Goal: Communication & Community: Answer question/provide support

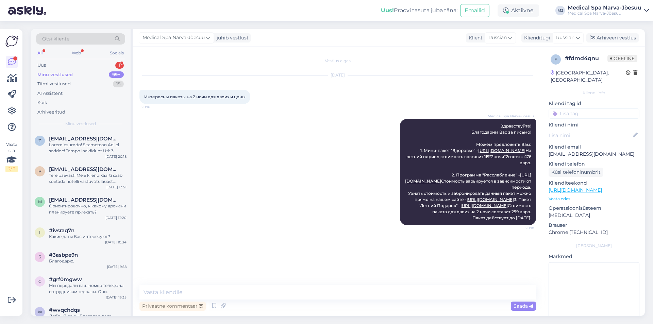
scroll to position [2, 0]
click at [84, 59] on div "Otsi kliente All Web Socials Uus 1 Minu vestlused 99+ Tiimi vestlused 15 AI Ass…" at bounding box center [81, 80] width 100 height 102
click at [83, 63] on div "Uus 1" at bounding box center [80, 66] width 89 height 10
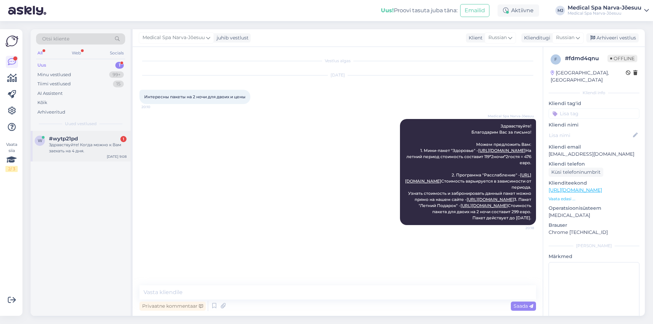
click at [83, 145] on div "Здравствуйте! Когда можно к Вам заехать на 4 дня." at bounding box center [88, 148] width 78 height 12
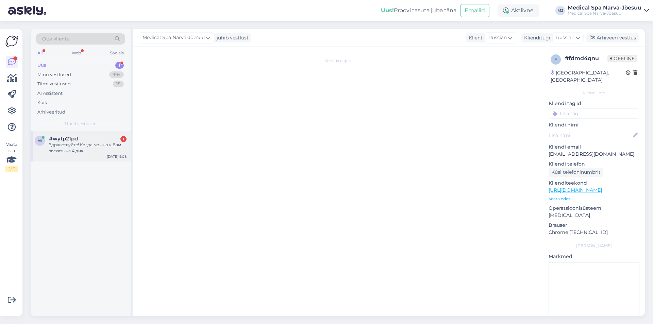
scroll to position [0, 0]
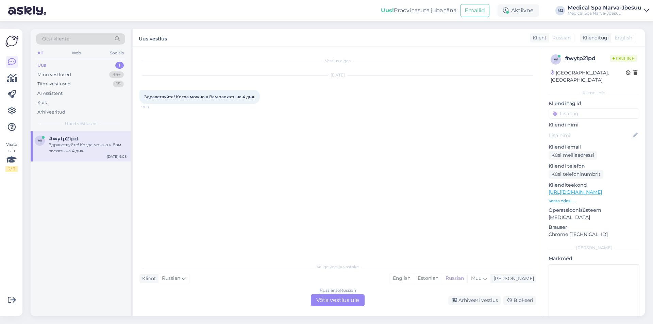
click at [349, 299] on div "Russian to Russian Võta vestlus üle" at bounding box center [338, 300] width 54 height 12
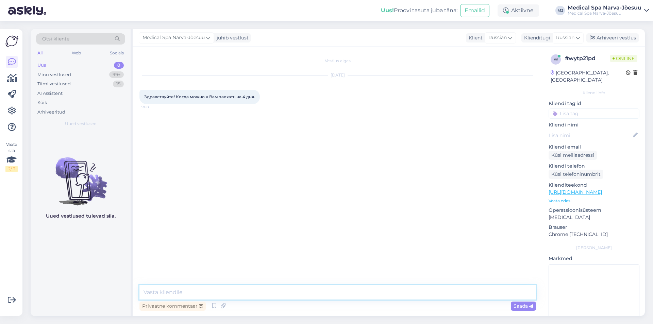
click at [198, 292] on textarea at bounding box center [337, 292] width 397 height 14
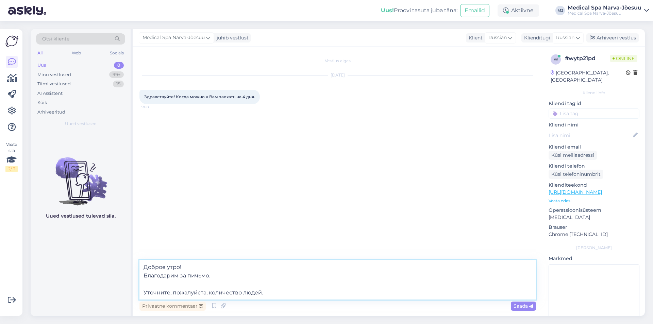
drag, startPoint x: 270, startPoint y: 293, endPoint x: 98, endPoint y: 287, distance: 172.2
click at [98, 287] on div "Otsi kliente All Web Socials Uus 0 Minu vestlused 99+ Tiimi vestlused 15 AI Ass…" at bounding box center [338, 172] width 614 height 287
paste textarea "1. Уточните, пожалуйста, количество гостей."
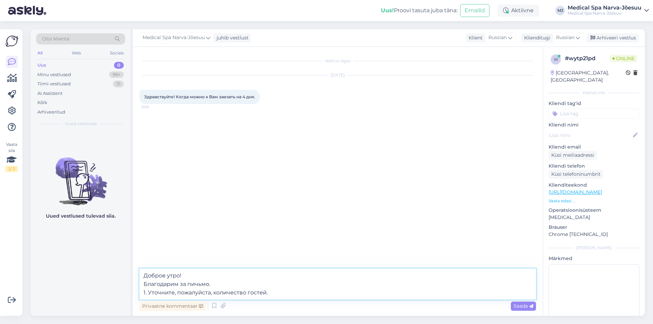
click at [214, 283] on textarea "Доброе утро! Благодарим за пичьмо. 1. Уточните, пожалуйста, количество гостей." at bounding box center [337, 284] width 397 height 31
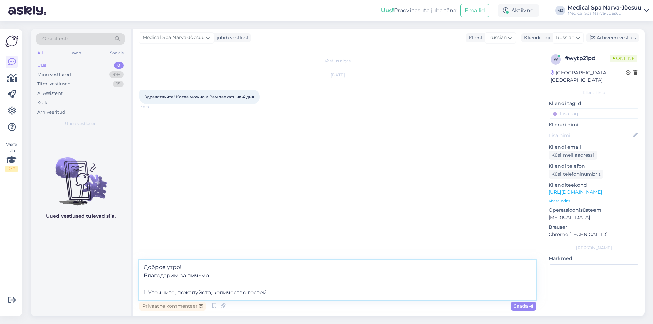
drag, startPoint x: 148, startPoint y: 293, endPoint x: 133, endPoint y: 293, distance: 15.0
click at [133, 293] on div "Vestlus algas Aug 11 2025 Здравствуйте! Когда можно к Вам заехать на 4 дня. 9:0…" at bounding box center [338, 181] width 410 height 269
click at [283, 296] on textarea "Доброе утро! Благодарим за пичьмо. Уточните, пожалуйста, количество гостей." at bounding box center [337, 279] width 397 height 39
type textarea "Доброе утро! Благодарим за пичьмо. Уточните, пожалуйста, количество гостей."
click at [530, 307] on icon at bounding box center [531, 306] width 4 height 4
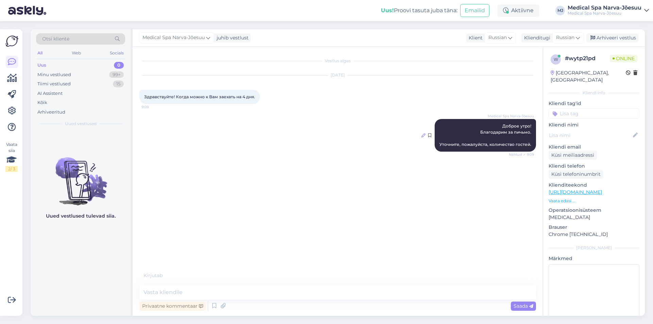
click at [425, 134] on icon at bounding box center [423, 135] width 4 height 4
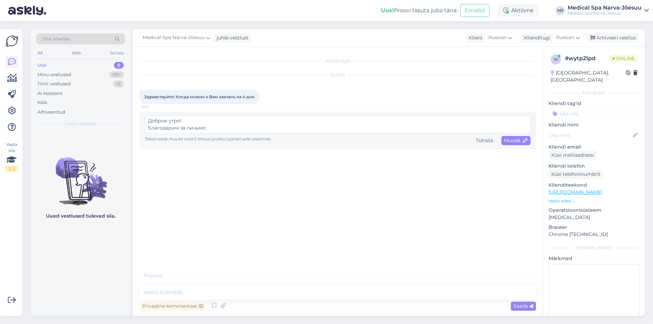
drag, startPoint x: 195, startPoint y: 127, endPoint x: 214, endPoint y: 127, distance: 19.0
click at [195, 127] on textarea "Доброе утро! Благодарим за пичьмо. Уточните, пожалуйста, количество гостей." at bounding box center [338, 125] width 386 height 18
type textarea "Доброе утро! Благодарим за письмо. Уточните, пожалуйста, количество гостей."
click at [520, 138] on span "Muuda" at bounding box center [516, 140] width 24 height 6
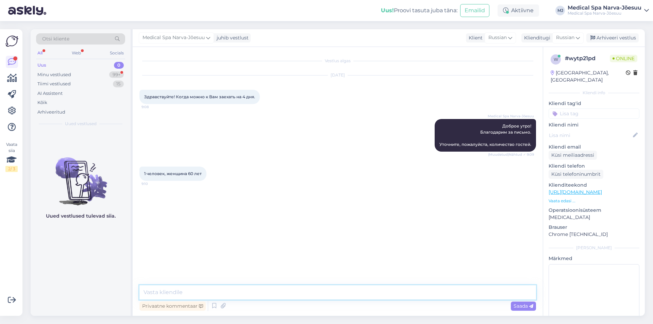
click at [213, 293] on textarea at bounding box center [337, 292] width 397 height 14
paste textarea "Мы можем предложить размещение по программе лечебного отдыха в период с 24.08 п…"
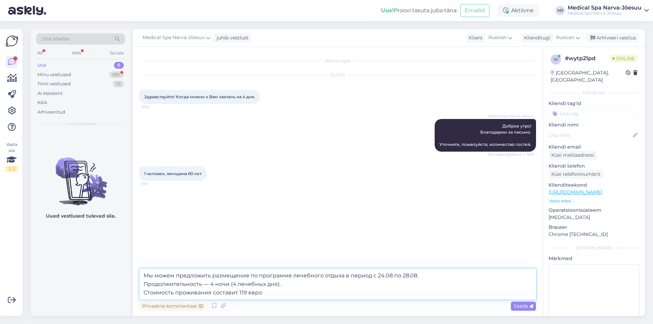
click at [344, 276] on textarea "Мы можем предложить размещение по программе лечебного отдыха в период с 24.08 п…" at bounding box center [337, 284] width 397 height 31
drag, startPoint x: 294, startPoint y: 284, endPoint x: 129, endPoint y: 281, distance: 165.3
click at [129, 281] on div "Otsi kliente All Web Socials Uus 0 Minu vestlused 99+ Tiimi vestlused 15 AI Ass…" at bounding box center [338, 172] width 614 height 287
click at [251, 279] on textarea "Мы можем предложить размещение по программе лечебного отдыха в период с 24.08 п…" at bounding box center [337, 284] width 397 height 31
drag, startPoint x: 210, startPoint y: 283, endPoint x: 130, endPoint y: 286, distance: 79.3
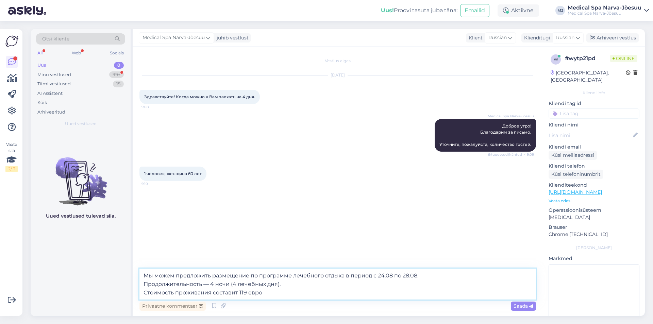
click at [130, 286] on div "Otsi kliente All Web Socials Uus 0 Minu vestlused 99+ Tiimi vestlused 15 AI Ass…" at bounding box center [338, 172] width 614 height 287
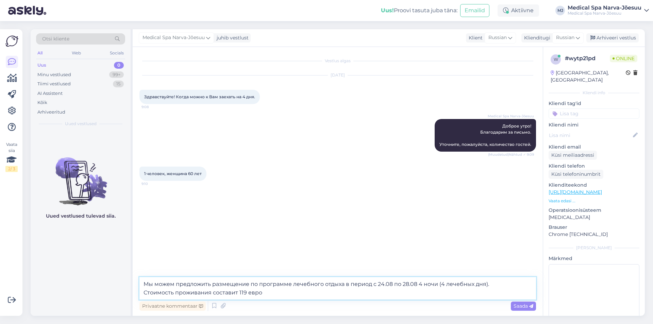
click at [288, 294] on textarea "Мы можем предложить размещение по программе лечебного отдыха в период с 24.08 п…" at bounding box center [337, 288] width 397 height 22
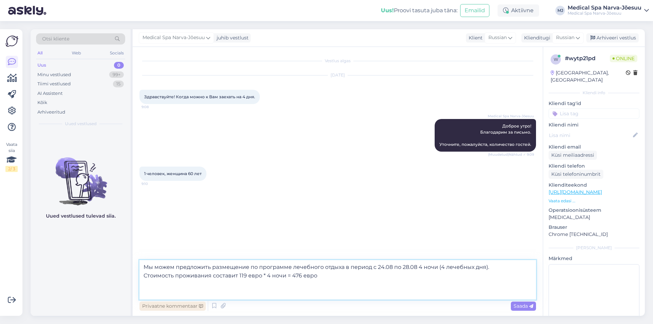
paste textarea "Классический лечебный пакет «Скажи здоровью Да!»"
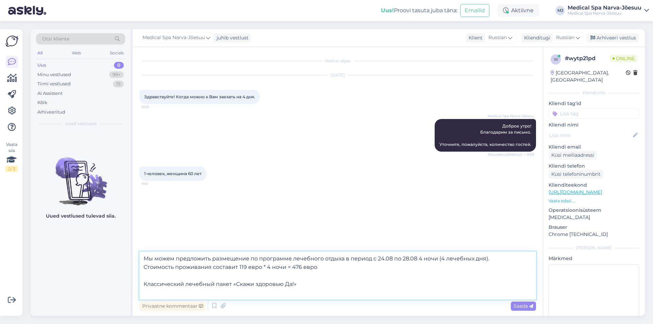
paste textarea "В пакет входит: Медицинская консультация (15 мин). Во время консультации будут …"
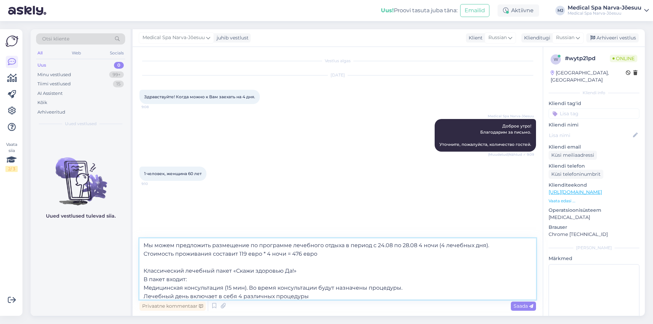
click at [246, 277] on textarea "Мы можем предложить размещение по программе лечебного отдыха в период с 24.08 п…" at bounding box center [337, 268] width 397 height 61
click at [314, 266] on textarea "Мы можем предложить размещение по программе лечебного отдыха в период с 24.08 п…" at bounding box center [337, 268] width 397 height 61
click at [308, 272] on textarea "Мы можем предложить размещение по программе лечебного отдыха в период с 24.08 п…" at bounding box center [337, 268] width 397 height 61
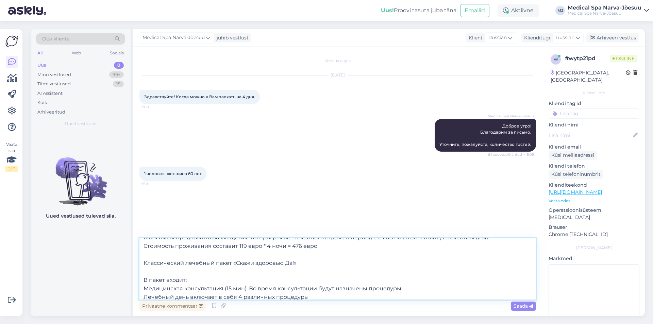
scroll to position [12, 0]
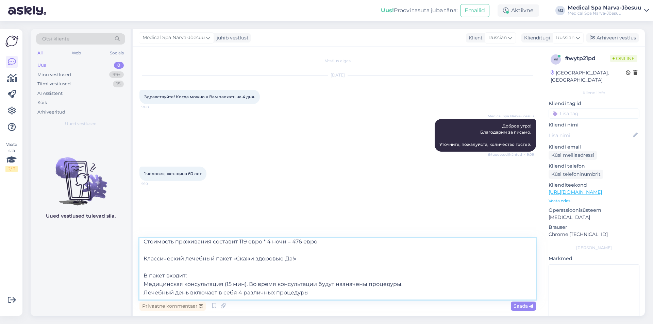
click at [318, 289] on textarea "Мы можем предложить размещение по программе лечебного отдыха в период с 24.08 п…" at bounding box center [337, 268] width 397 height 61
paste textarea "Размещение в номере (Сheck in: 16:00 Check out: 14:00) Трёхразовое питание в ст…"
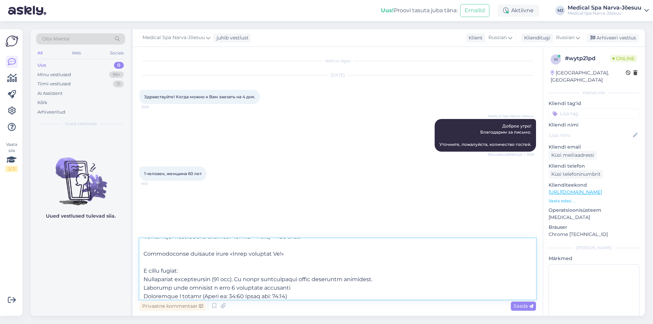
scroll to position [60, 0]
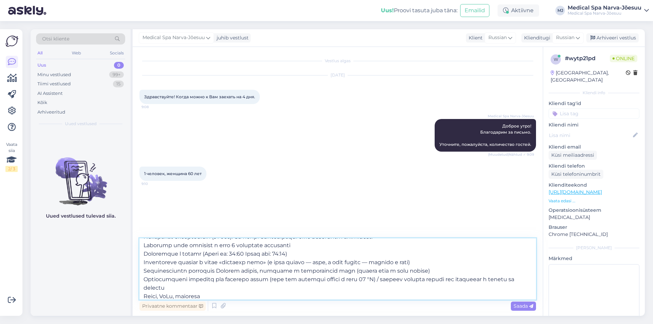
click at [142, 299] on textarea at bounding box center [337, 268] width 397 height 61
click at [142, 278] on textarea at bounding box center [337, 268] width 397 height 61
click at [142, 267] on textarea at bounding box center [337, 268] width 397 height 61
click at [143, 262] on textarea at bounding box center [337, 268] width 397 height 61
click at [143, 251] on textarea at bounding box center [337, 268] width 397 height 61
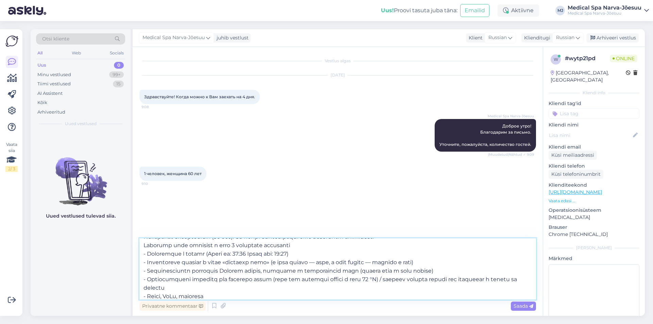
click at [142, 242] on textarea at bounding box center [337, 268] width 397 height 61
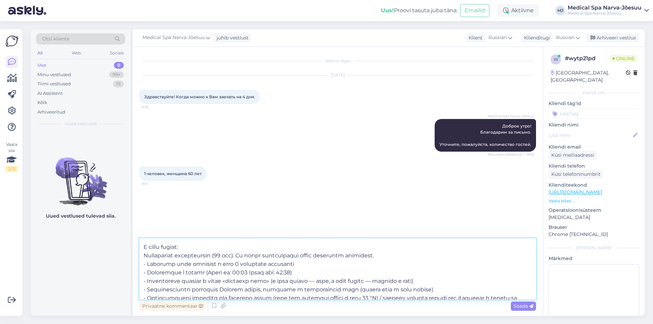
scroll to position [26, 0]
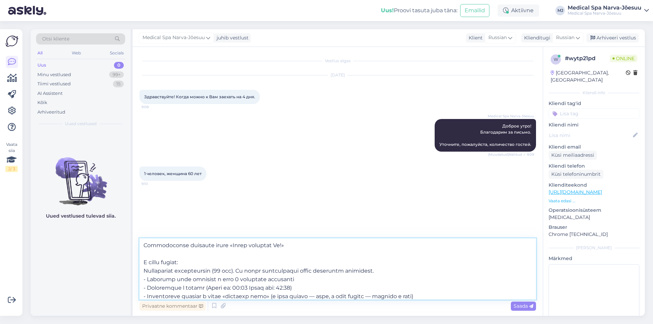
click at [143, 270] on textarea at bounding box center [337, 268] width 397 height 61
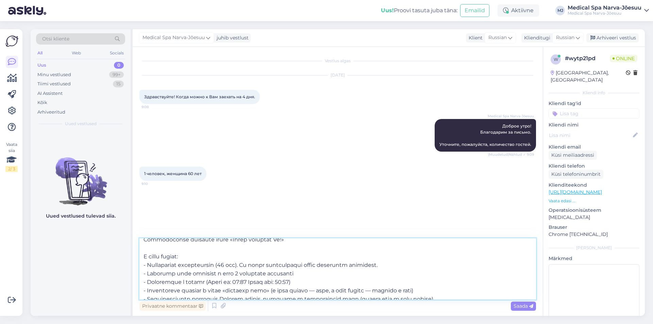
scroll to position [0, 0]
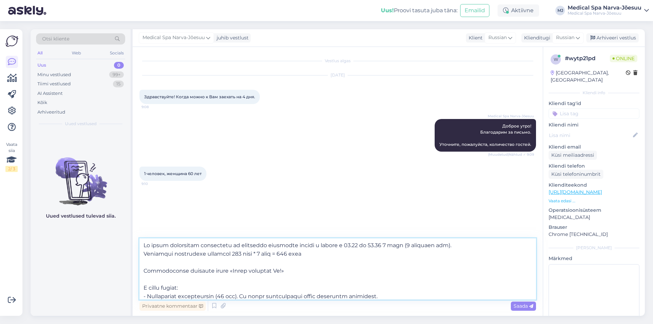
click at [317, 271] on textarea at bounding box center [337, 268] width 397 height 61
paste textarea "массаж на водяной кровати QUATTROMANO (20 мин)"
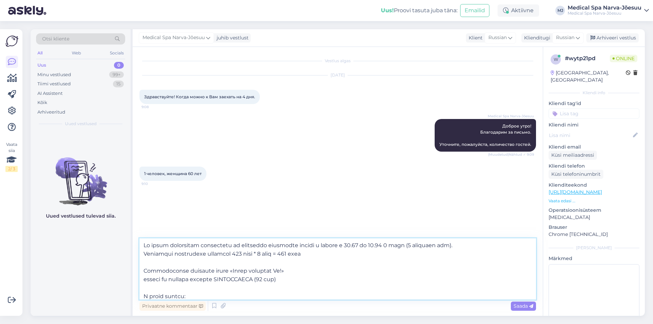
click at [144, 280] on textarea at bounding box center [337, 268] width 397 height 61
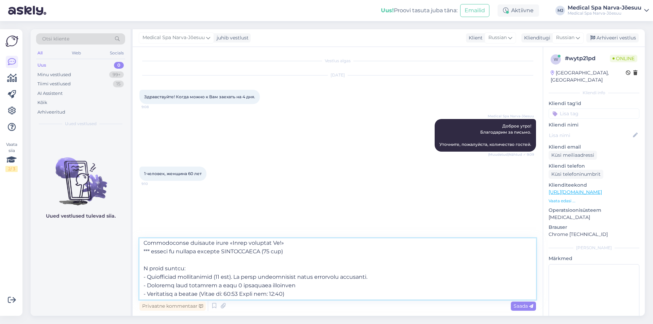
scroll to position [68, 0]
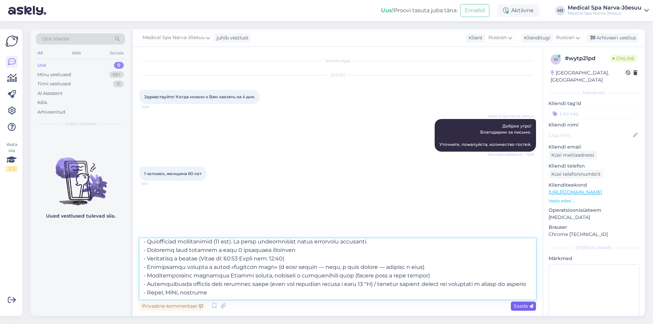
type textarea "Мы можем предложить размещение по программе лечебного отдыха в период с 24.08 п…"
click at [517, 309] on div "Saada" at bounding box center [523, 306] width 25 height 9
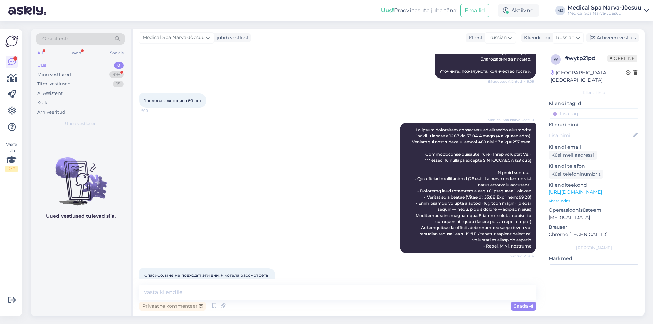
scroll to position [109, 0]
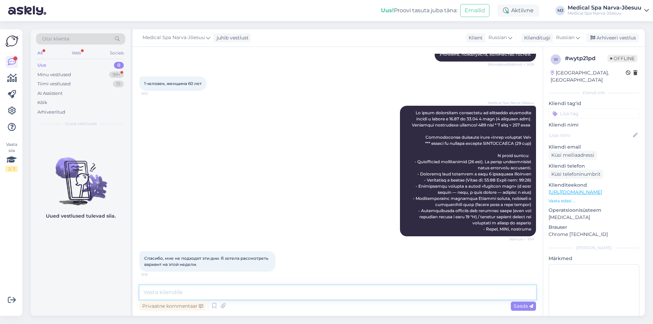
click at [265, 292] on textarea at bounding box center [337, 292] width 397 height 14
paste textarea "На этой неделе мы можем предложить размещение в период с 15.08 по 20.08 в номер…"
click at [145, 291] on textarea "На этой неделе мы можем предложить размещение в период с 15.08 по 20.08 в номер…" at bounding box center [337, 292] width 397 height 14
paste textarea "К сожалению, стандартные номера в указанный период отсутствуют в продаже."
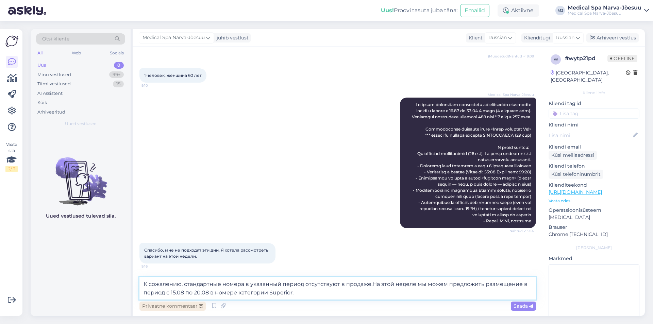
scroll to position [117, 0]
drag, startPoint x: 187, startPoint y: 284, endPoint x: 138, endPoint y: 283, distance: 49.0
click at [138, 283] on div "Vestlus algas Aug 11 2025 Здравствуйте! Когда можно к Вам заехать на 4 дня. 9:0…" at bounding box center [338, 181] width 410 height 269
click at [332, 283] on textarea "Стандартные номера в указанный период отсутствуют в продаже.На этой неделе мы м…" at bounding box center [337, 288] width 397 height 22
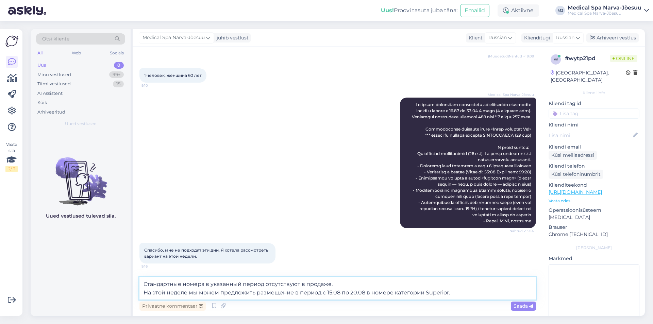
click at [459, 295] on textarea "Стандартные номера в указанный период отсутствуют в продаже. На этой неделе мы …" at bounding box center [337, 288] width 397 height 22
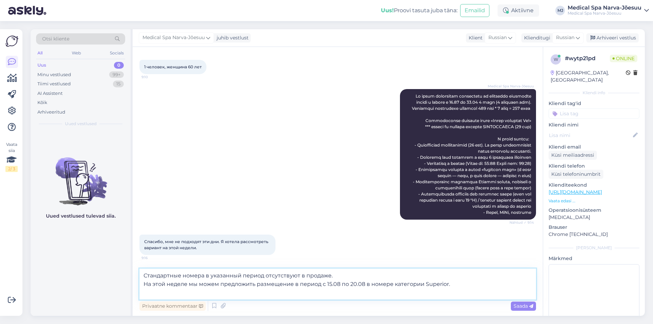
paste textarea "Доплата за номер Superior составляет 42 евро в сутки."
click at [342, 272] on textarea "Стандартные номера в указанный период отсутствуют в продаже. На этой неделе мы …" at bounding box center [337, 284] width 397 height 31
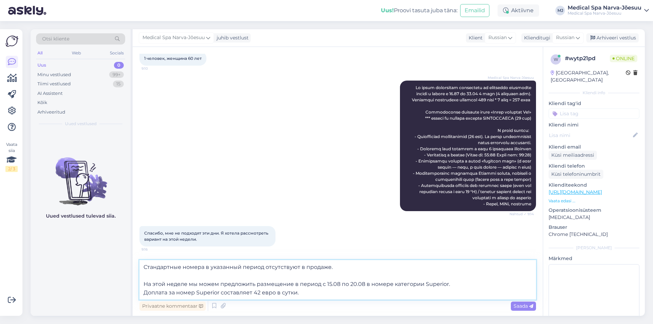
click at [330, 295] on textarea "Стандартные номера в указанный период отсутствуют в продаже. На этой неделе мы …" at bounding box center [337, 279] width 397 height 39
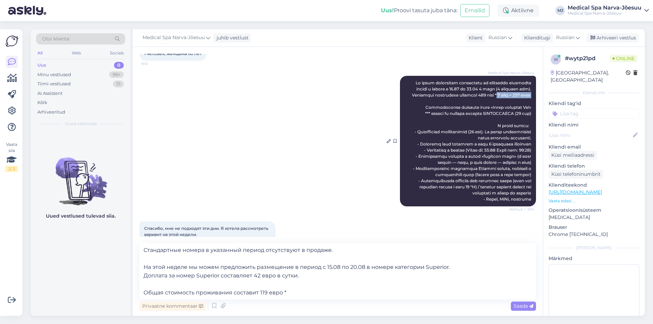
drag, startPoint x: 498, startPoint y: 100, endPoint x: 530, endPoint y: 107, distance: 32.0
click at [530, 107] on div "Medical Spa Narva-Jõesuu Nähtud ✓ 9:14" at bounding box center [468, 141] width 136 height 131
copy span "4 ночи = 476 евро"
click at [299, 290] on textarea "Стандартные номера в указанный период отсутствуют в продаже. На этой неделе мы …" at bounding box center [337, 271] width 397 height 56
paste textarea "4 ночи = 476 евро"
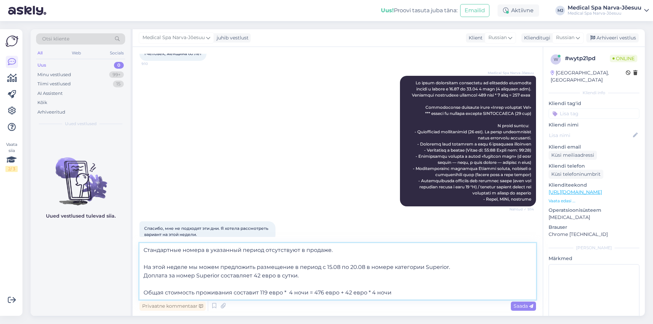
click at [341, 293] on textarea "Стандартные номера в указанный период отсутствуют в продаже. На этой неделе мы …" at bounding box center [337, 271] width 397 height 56
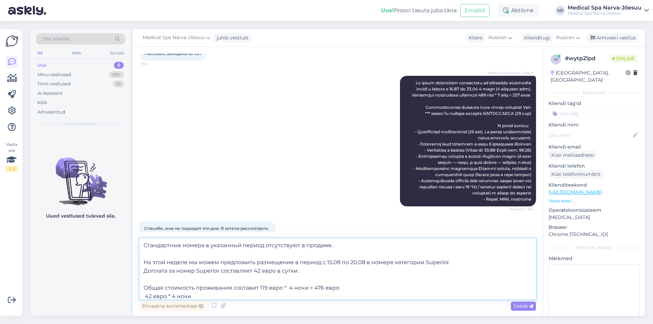
click at [260, 285] on textarea "Стандартные номера в указанный период отсутствуют в продаже. На этой неделе мы …" at bounding box center [337, 268] width 397 height 61
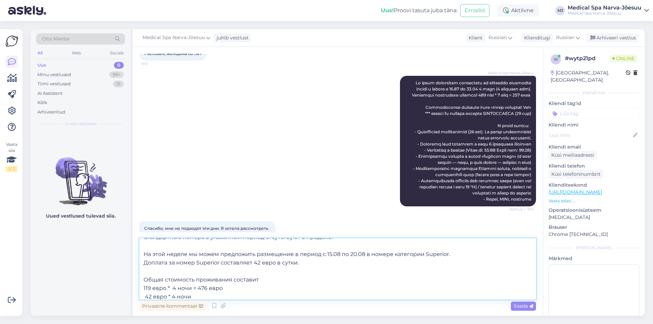
scroll to position [12, 0]
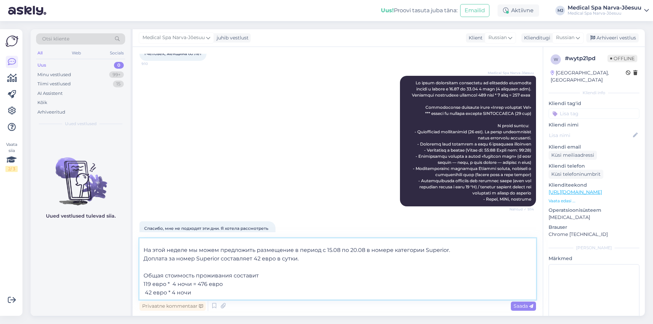
click at [203, 292] on textarea "Стандартные номера в указанный период отсутствуют в продаже. На этой неделе мы …" at bounding box center [337, 268] width 397 height 61
click at [236, 282] on textarea "Стандартные номера в указанный период отсутствуют в продаже. На этой неделе мы …" at bounding box center [337, 268] width 397 height 61
click at [200, 291] on textarea "Стандартные номера в указанный период отсутствуют в продаже. На этой неделе мы …" at bounding box center [337, 268] width 397 height 61
click at [146, 288] on textarea "Стандартные номера в указанный период отсутствуют в продаже. На этой неделе мы …" at bounding box center [337, 268] width 397 height 61
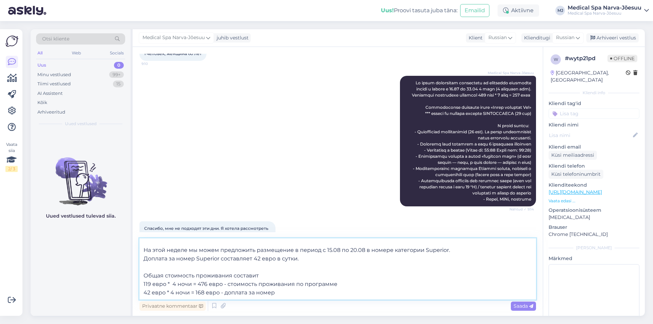
click at [153, 294] on textarea "Стандартные номера в указанный период отсутствуют в продаже. На этой неделе мы …" at bounding box center [337, 268] width 397 height 61
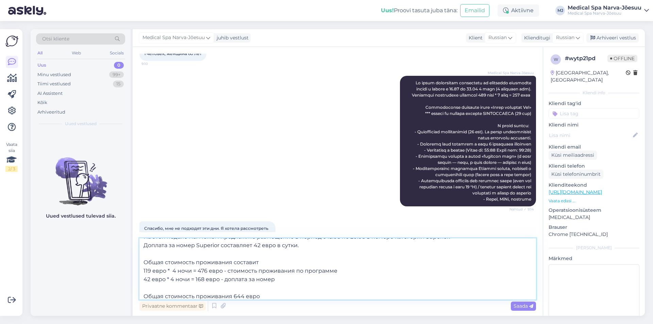
click at [231, 297] on textarea "Стандартные номера в указанный период отсутствуют в продаже. На этой неделе мы …" at bounding box center [337, 268] width 397 height 61
type textarea "Стандартные номера в указанный период отсутствуют в продаже. На этой неделе мы …"
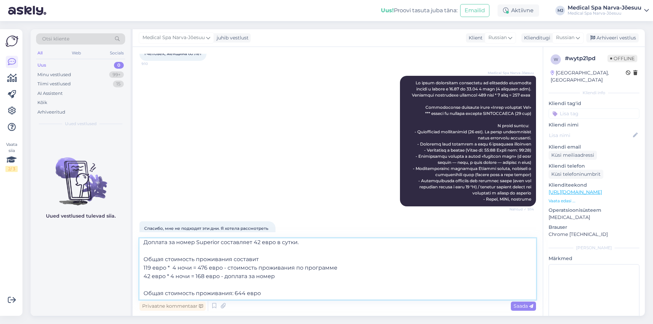
scroll to position [29, 0]
click at [276, 292] on textarea "Стандартные номера в указанный период отсутствуют в продаже. На этой неделе мы …" at bounding box center [337, 268] width 397 height 61
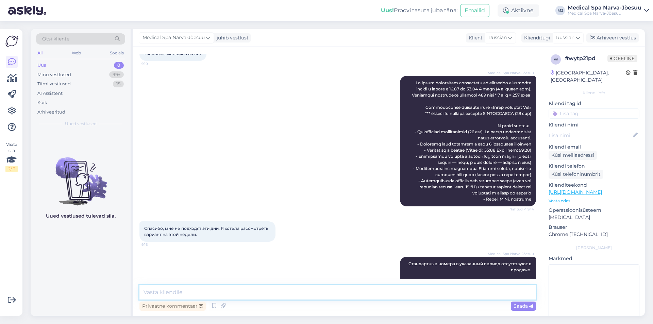
scroll to position [0, 0]
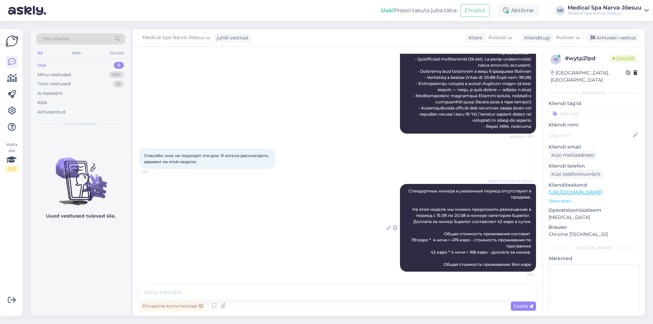
click at [387, 227] on icon at bounding box center [389, 228] width 4 height 4
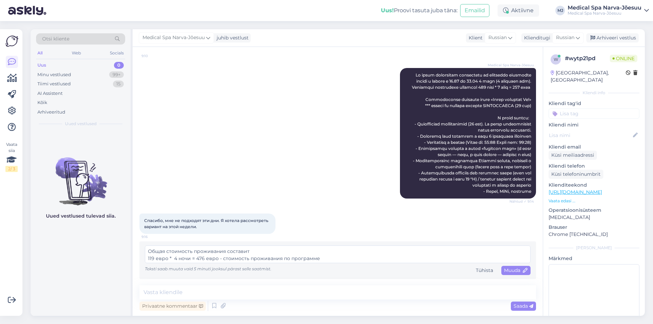
scroll to position [23, 0]
click at [171, 258] on textarea "Стандартные номера в указанный период отсутствуют в продаже. На этой неделе мы …" at bounding box center [338, 255] width 386 height 18
click at [186, 262] on textarea "Стандартные номера в указанный период отсутствуют в продаже. На этой неделе мы …" at bounding box center [338, 255] width 386 height 18
drag, startPoint x: 167, startPoint y: 252, endPoint x: 146, endPoint y: 252, distance: 21.8
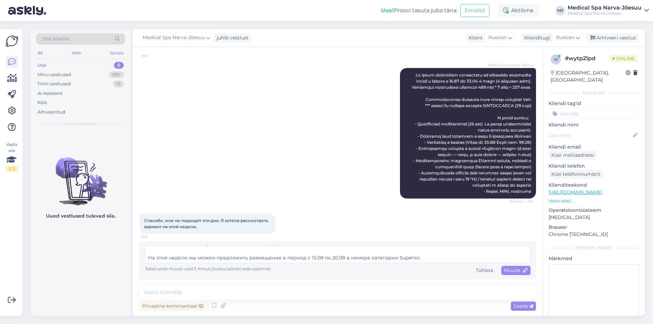
click at [142, 257] on div "Стандартные номера в указанный период отсутствуют в продаже. На этой неделе мы …" at bounding box center [337, 261] width 397 height 38
click at [209, 246] on textarea "Стандартные номера в указанный период отсутствуют в продаже. На этой неделе мы …" at bounding box center [338, 255] width 386 height 18
click at [190, 255] on textarea "Стандартные номера в указанный период отсутствуют в продаже. На этой неделе мы …" at bounding box center [338, 255] width 386 height 18
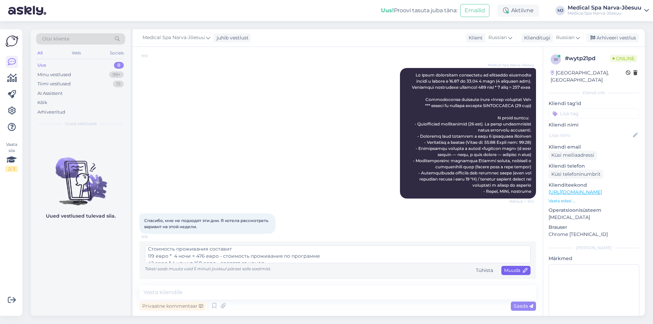
type textarea "Стандартные номера в указанный период отсутствуют в продаже. На этой неделе мы …"
click at [511, 272] on span "Muuda" at bounding box center [516, 270] width 24 height 6
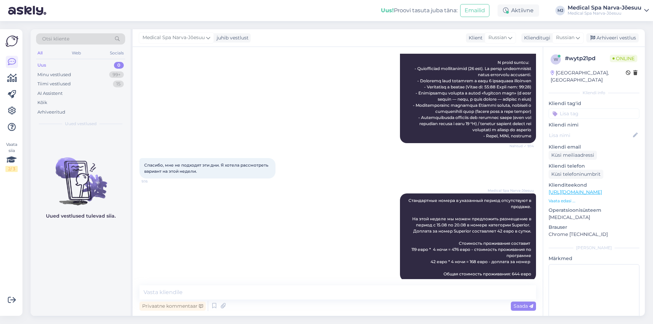
scroll to position [211, 0]
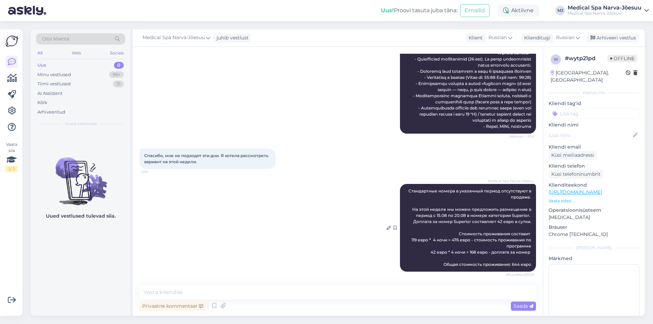
click at [394, 252] on div at bounding box center [397, 228] width 6 height 88
